Goal: Task Accomplishment & Management: Complete application form

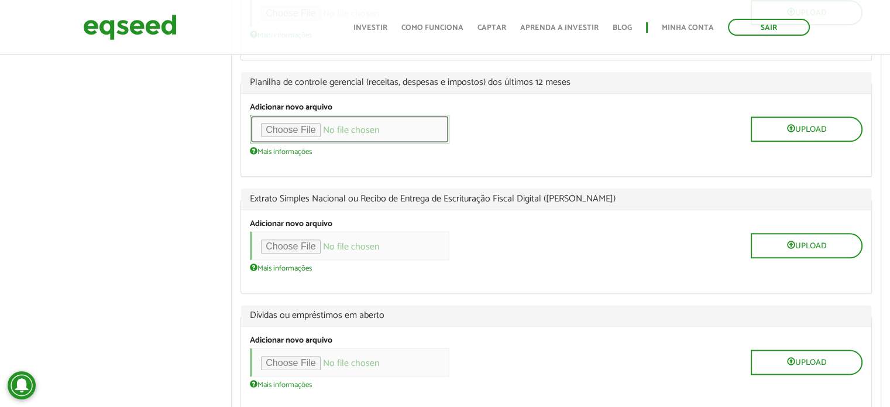
click at [319, 143] on input "file" at bounding box center [349, 129] width 199 height 29
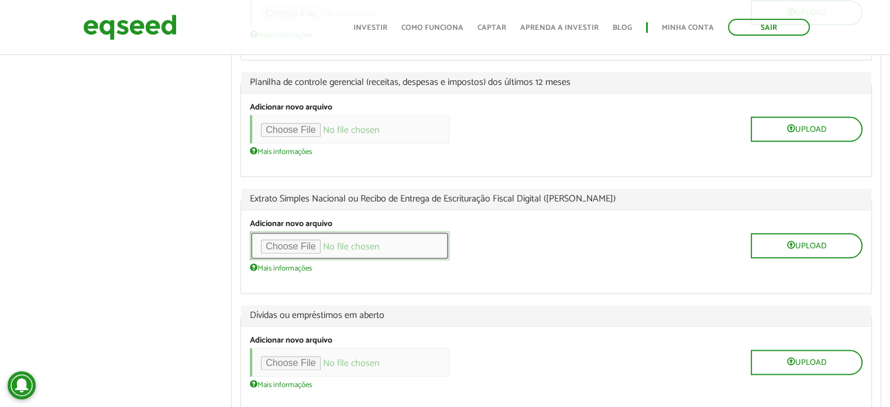
click at [313, 260] on input "file" at bounding box center [349, 245] width 199 height 29
click at [319, 260] on input "file" at bounding box center [349, 245] width 199 height 29
click at [308, 260] on input "file" at bounding box center [349, 245] width 199 height 29
type input "**********"
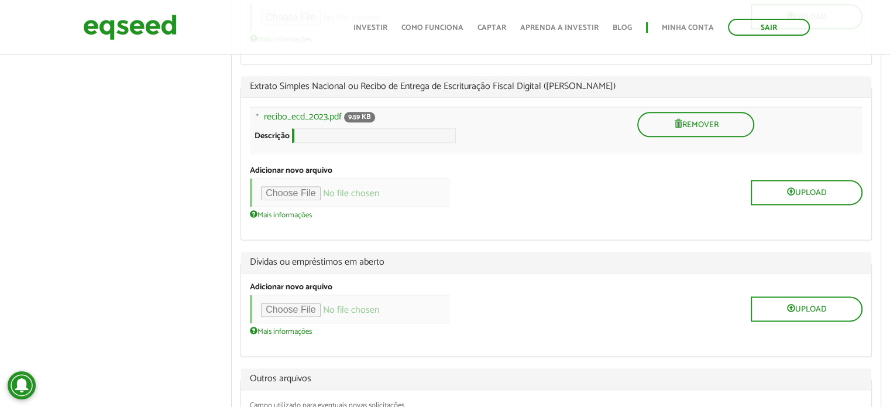
scroll to position [1521, 0]
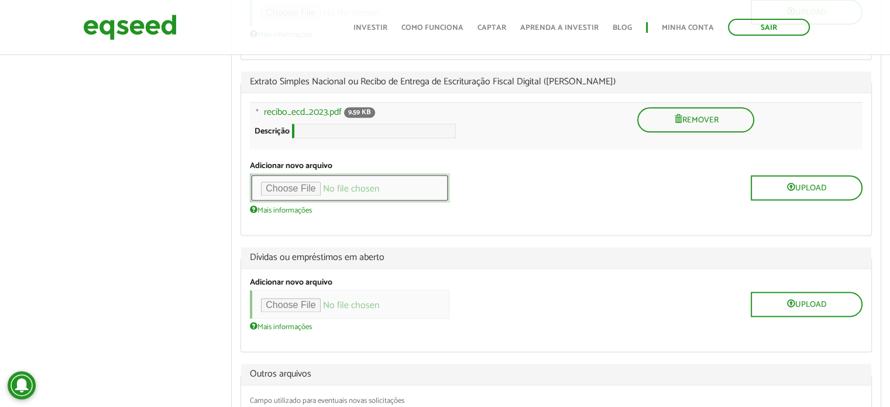
click at [321, 202] on input "file" at bounding box center [349, 187] width 199 height 29
type input "**********"
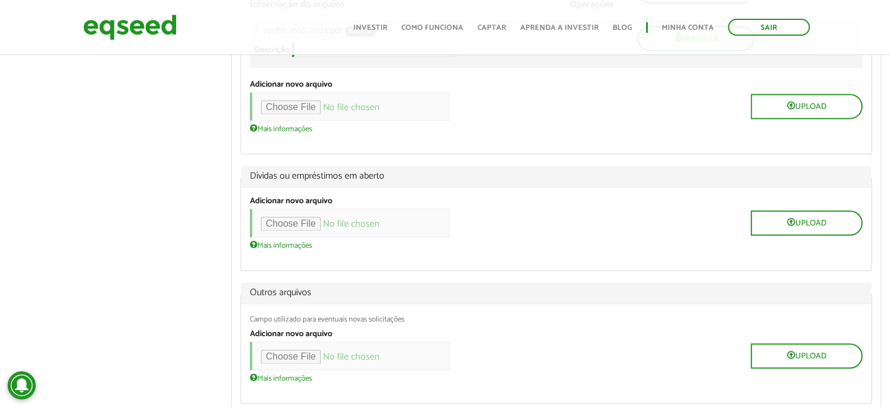
scroll to position [1416, 0]
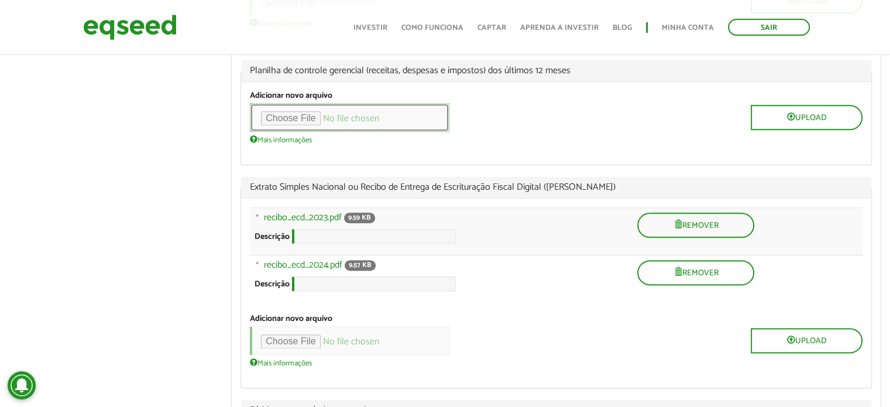
click at [315, 132] on input "file" at bounding box center [349, 117] width 199 height 29
type input "**********"
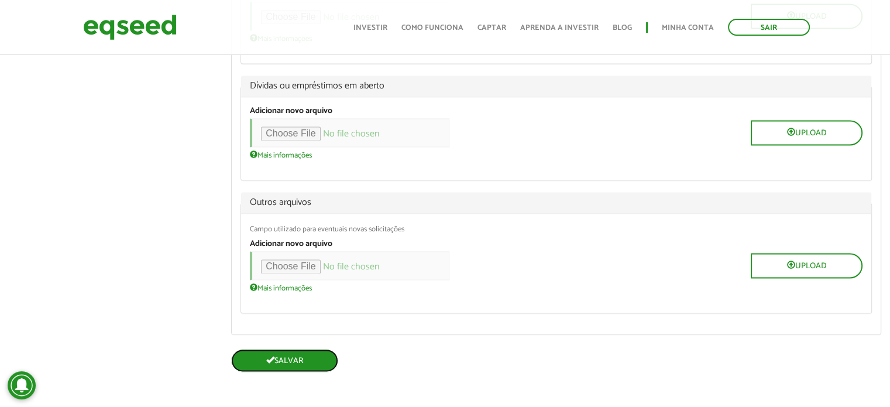
scroll to position [1828, 0]
click at [294, 361] on button "Salvar" at bounding box center [284, 360] width 107 height 23
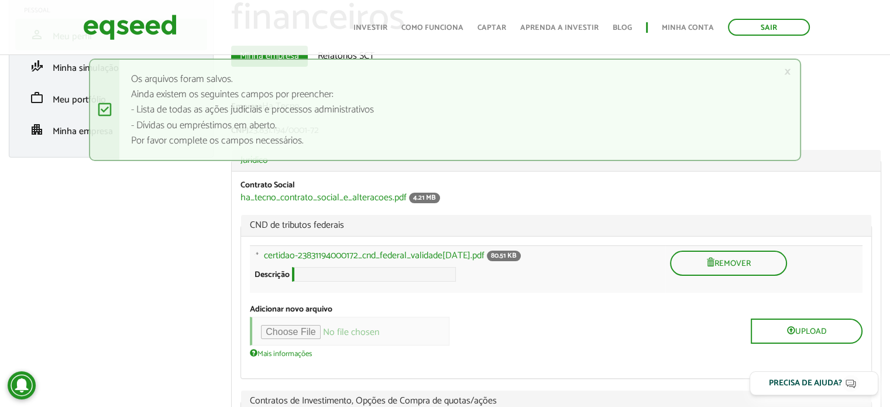
scroll to position [176, 0]
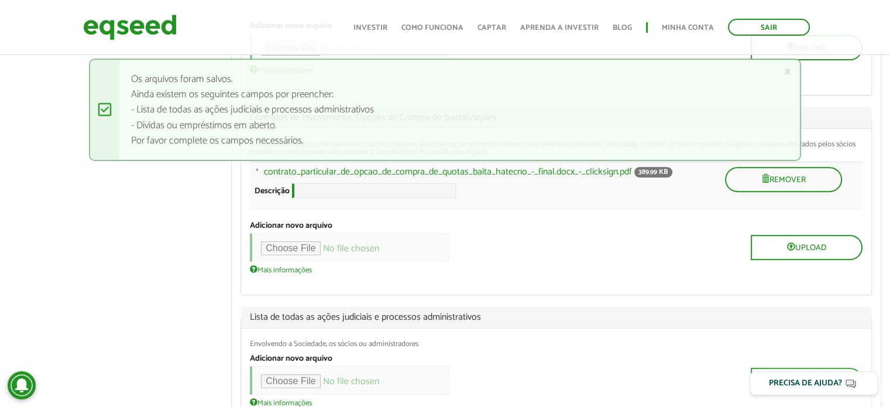
scroll to position [468, 0]
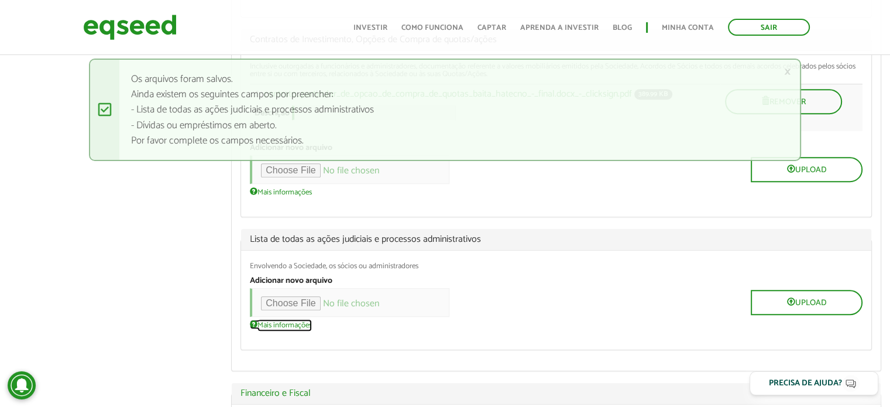
click at [281, 329] on link "Mais informações" at bounding box center [281, 323] width 62 height 9
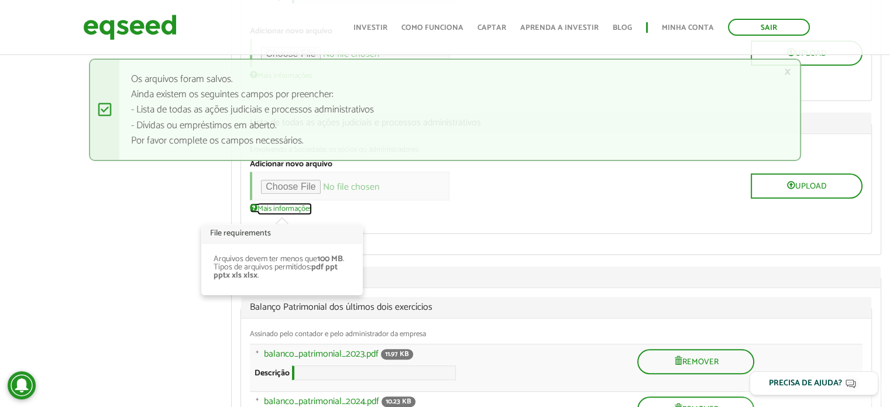
scroll to position [585, 0]
click at [449, 222] on div "Envolvendo a Sociedade, os sócios ou administradores Adicionar novo arquivo Upl…" at bounding box center [556, 182] width 630 height 99
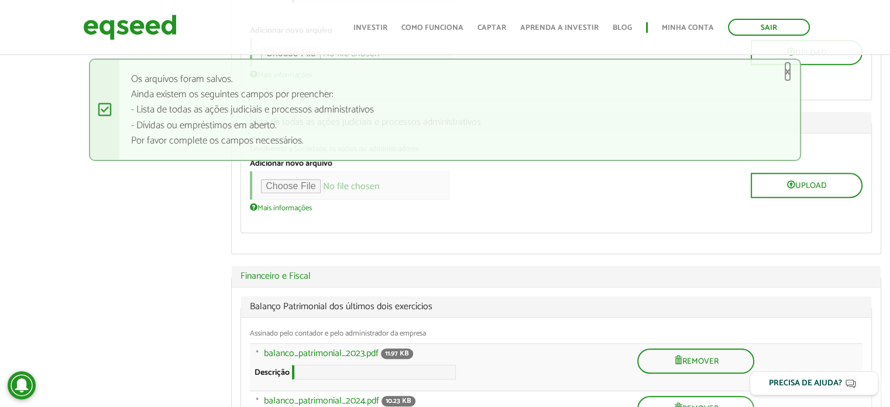
click at [785, 71] on link "×" at bounding box center [787, 72] width 7 height 12
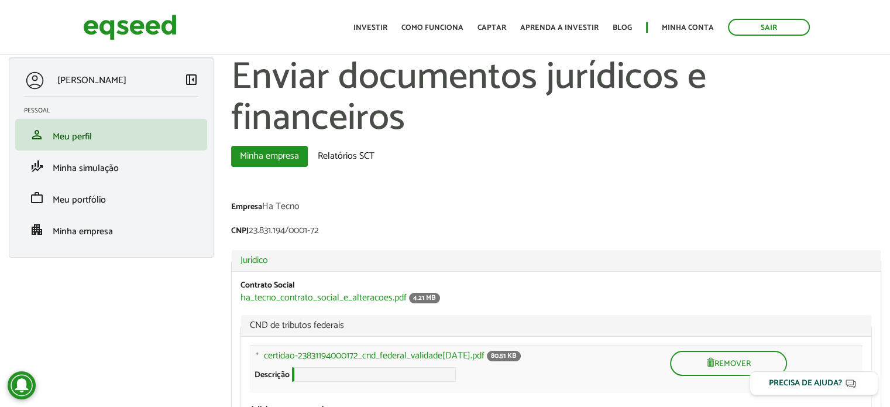
scroll to position [0, 0]
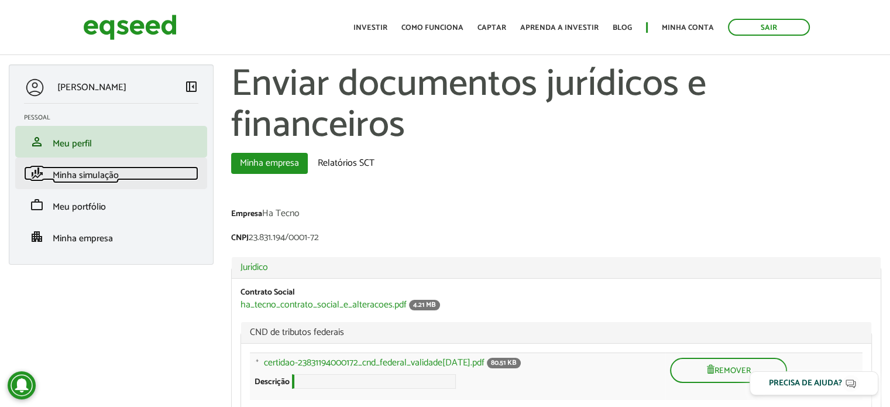
click at [87, 170] on span "Minha simulação" at bounding box center [86, 175] width 66 height 16
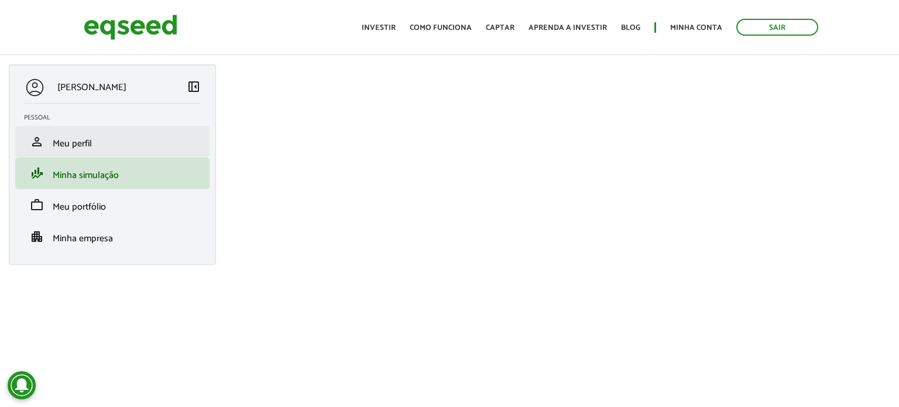
click at [81, 154] on li "person Meu perfil" at bounding box center [112, 142] width 194 height 32
click at [84, 145] on span "Meu perfil" at bounding box center [72, 144] width 39 height 16
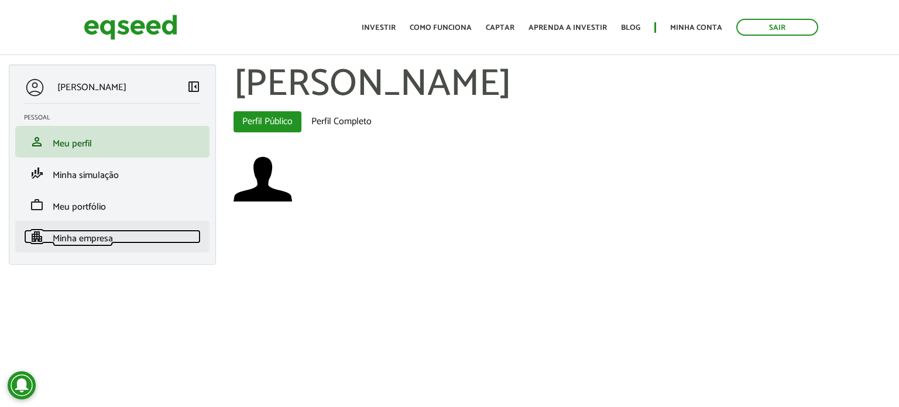
click at [98, 229] on link "apartment Minha empresa" at bounding box center [112, 236] width 177 height 14
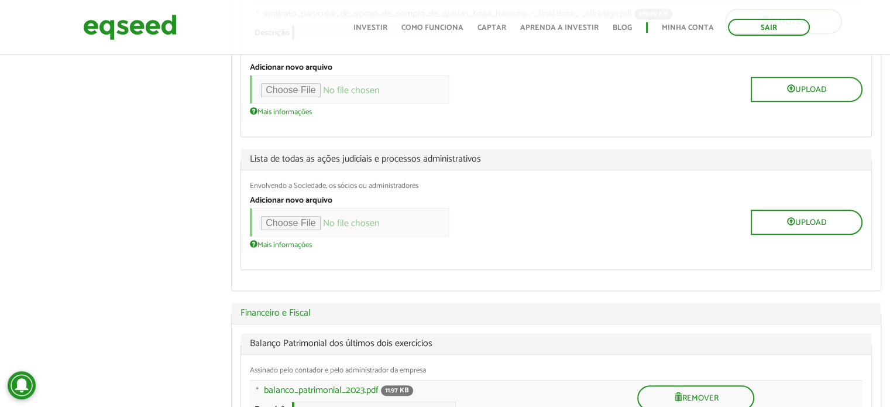
scroll to position [607, 0]
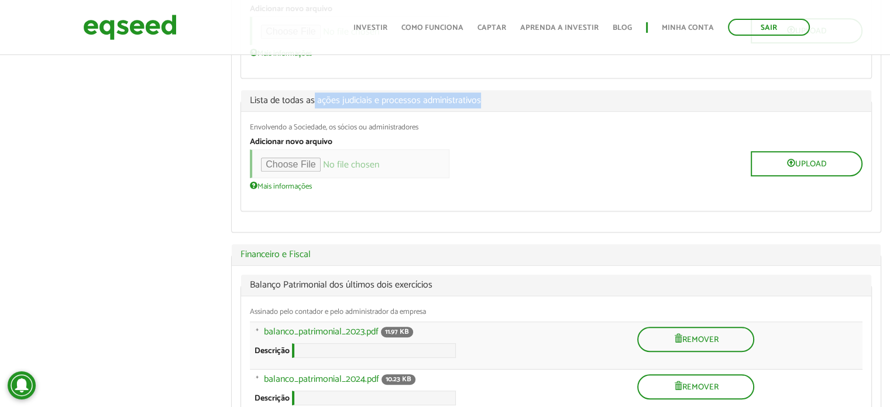
drag, startPoint x: 315, startPoint y: 106, endPoint x: 484, endPoint y: 106, distance: 169.7
click at [484, 105] on span "Lista de todas as ações judiciais e processos administrativos" at bounding box center [556, 100] width 613 height 9
copy span "ações judiciais e processos administrativos"
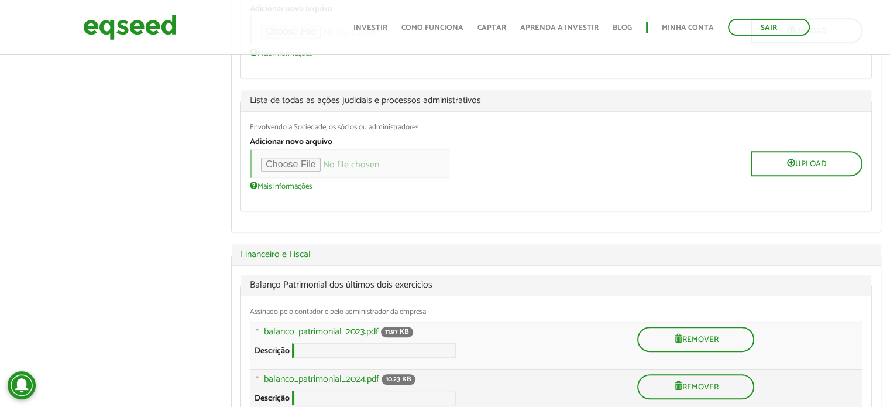
drag, startPoint x: 775, startPoint y: 395, endPoint x: 780, endPoint y: 392, distance: 6.3
click at [775, 395] on td "Remover" at bounding box center [747, 392] width 230 height 47
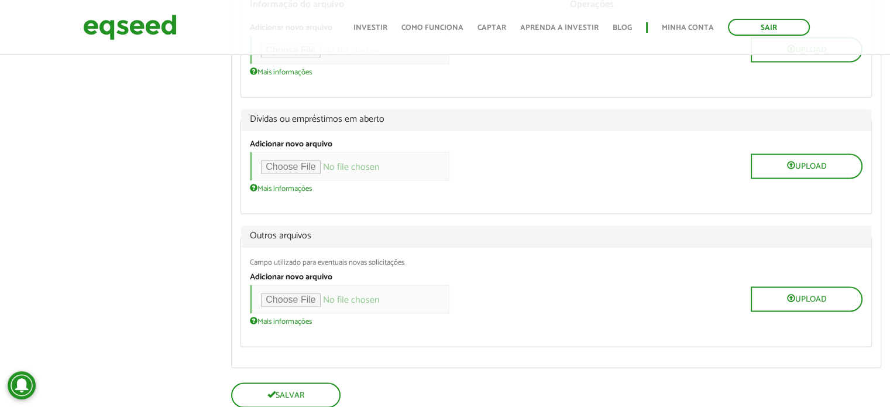
scroll to position [1835, 0]
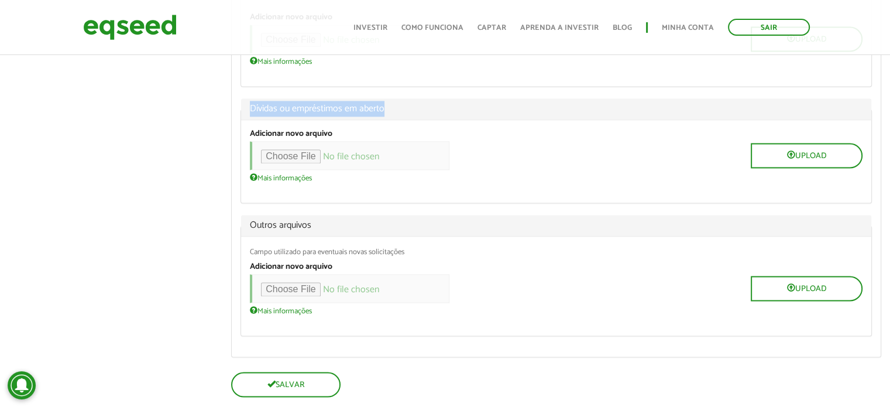
drag, startPoint x: 250, startPoint y: 146, endPoint x: 385, endPoint y: 143, distance: 134.6
click at [385, 113] on span "Dívidas ou empréstimos em aberto" at bounding box center [556, 108] width 613 height 9
copy span "Dívidas ou empréstimos em aberto"
click at [319, 170] on input "file" at bounding box center [349, 155] width 199 height 29
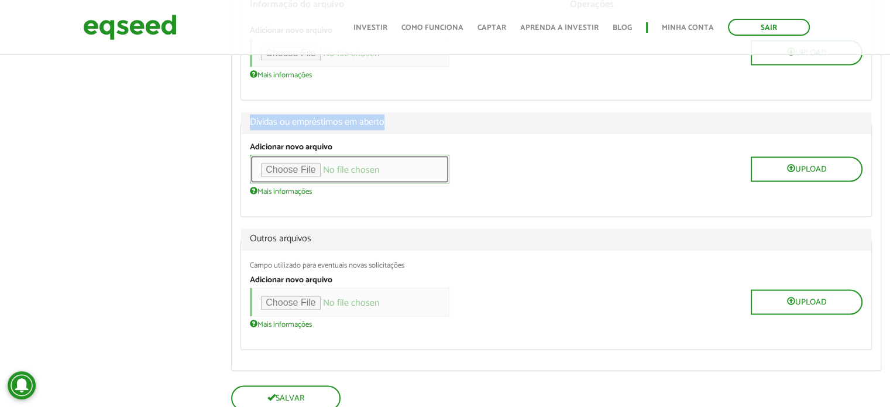
scroll to position [1894, 0]
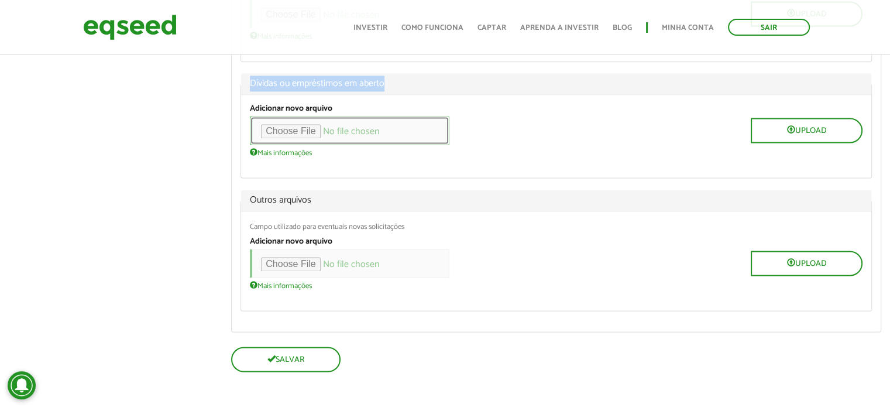
click at [290, 135] on input "file" at bounding box center [349, 130] width 199 height 29
type input "**********"
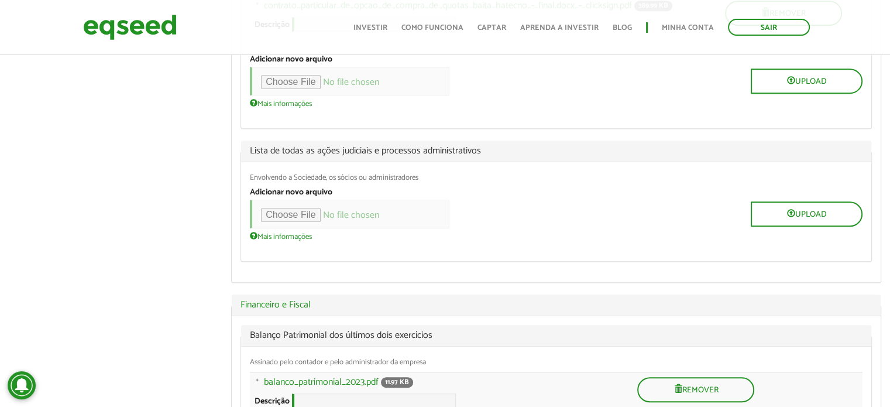
scroll to position [548, 0]
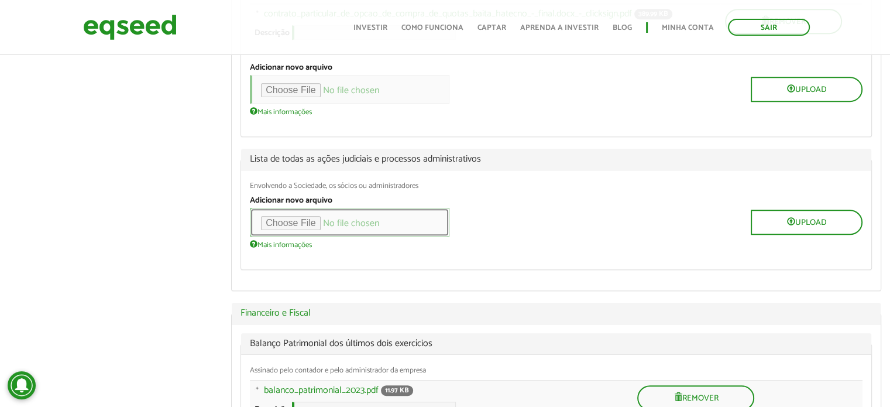
click at [327, 231] on input "file" at bounding box center [349, 222] width 199 height 29
type input "**********"
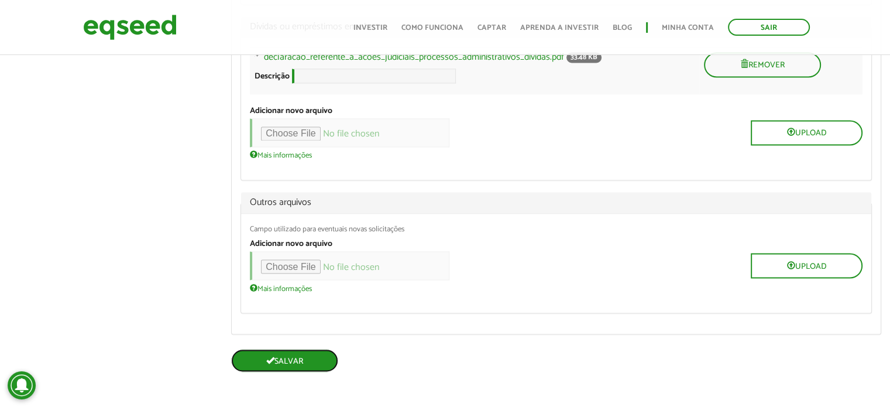
scroll to position [2002, 0]
click at [295, 356] on button "Salvar" at bounding box center [284, 360] width 107 height 23
